Goal: Browse casually: Explore the website without a specific task or goal

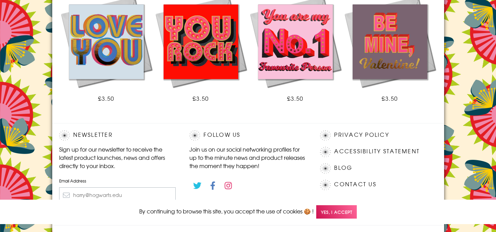
scroll to position [531, 0]
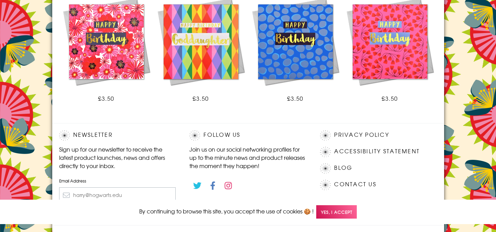
scroll to position [531, 0]
